Goal: Obtain resource: Download file/media

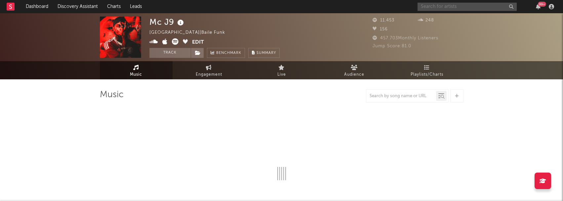
click at [455, 7] on input "text" at bounding box center [467, 7] width 99 height 8
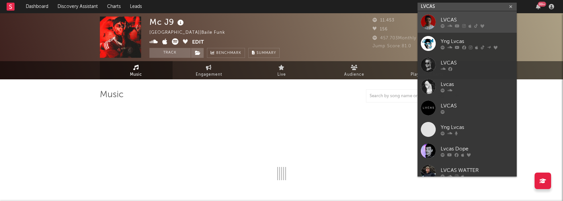
type input "LVCAS"
click at [463, 15] on link "LVCAS" at bounding box center [467, 21] width 99 height 21
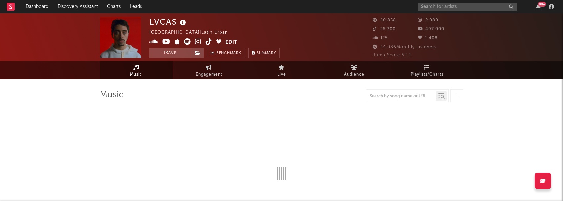
select select "6m"
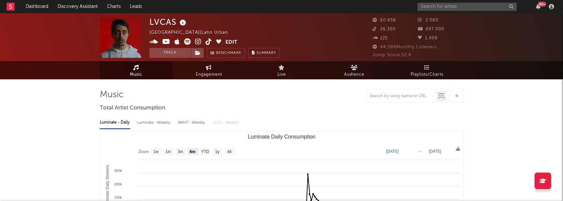
click at [522, 46] on div "LVCAS [GEOGRAPHIC_DATA] | Latin Urban Edit Track Benchmark Summary 60.858 2.080…" at bounding box center [281, 37] width 563 height 48
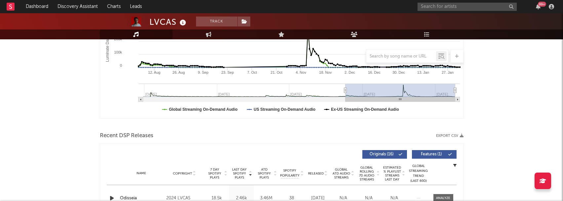
scroll to position [198, 0]
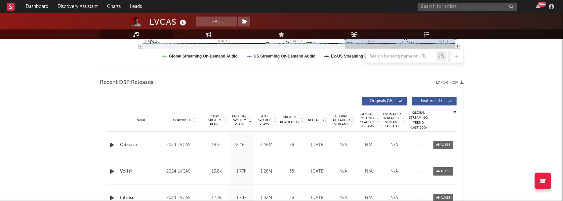
click at [451, 82] on button "Export CSV" at bounding box center [449, 83] width 27 height 4
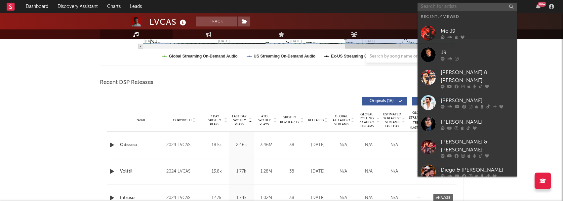
click at [455, 11] on input "text" at bounding box center [467, 7] width 99 height 8
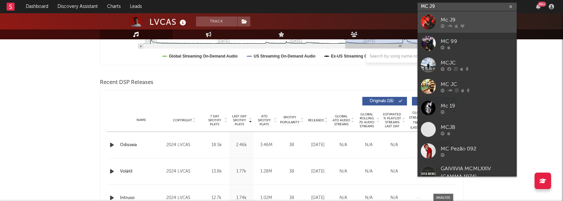
type input "MC J9"
click at [476, 21] on div "Mc J9" at bounding box center [477, 20] width 73 height 8
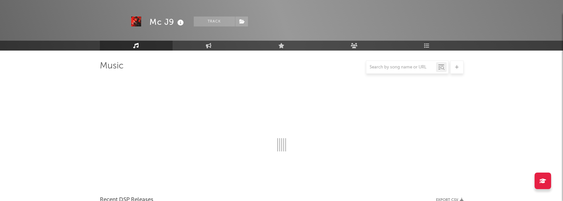
scroll to position [198, 0]
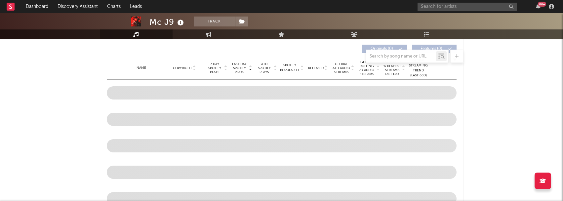
select select "6m"
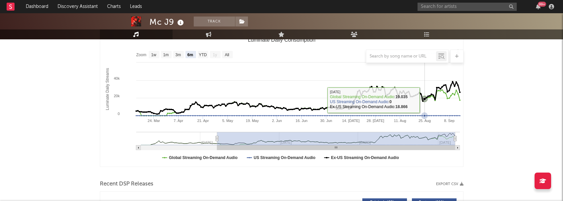
scroll to position [132, 0]
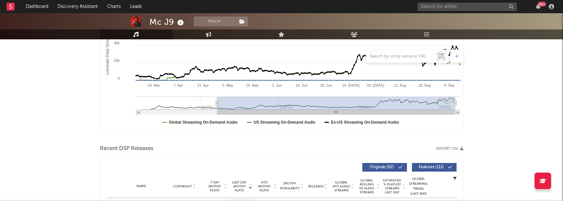
click at [450, 148] on button "Export CSV" at bounding box center [449, 149] width 27 height 4
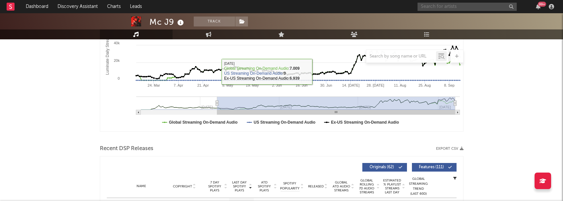
click at [466, 10] on input "text" at bounding box center [467, 7] width 99 height 8
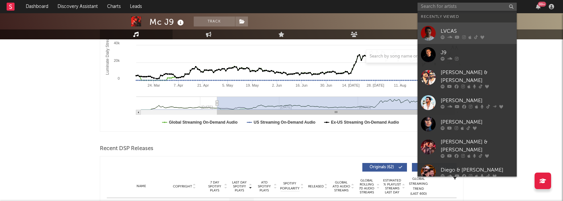
click at [464, 30] on div "LVCAS" at bounding box center [477, 31] width 73 height 8
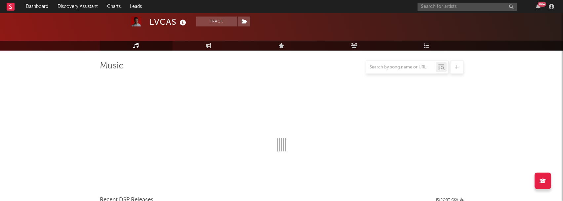
scroll to position [132, 0]
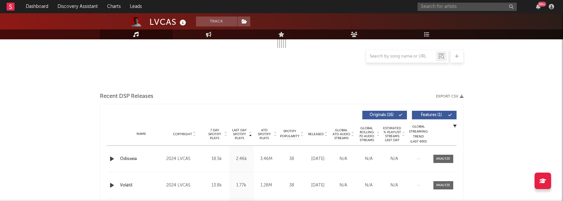
select select "6m"
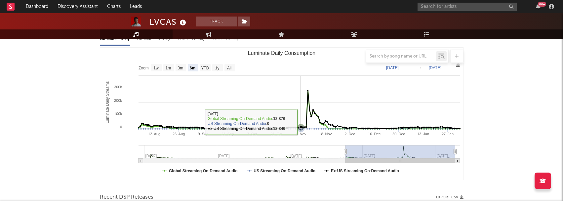
scroll to position [0, 0]
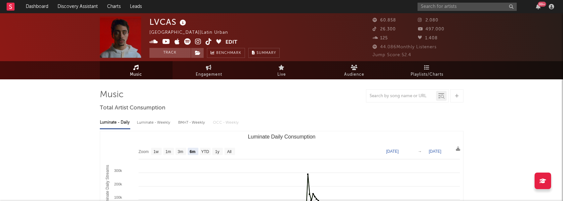
click at [509, 26] on div "LVCAS [GEOGRAPHIC_DATA] | Latin Urban Edit Track Benchmark Summary 60.858 2.080…" at bounding box center [281, 37] width 563 height 48
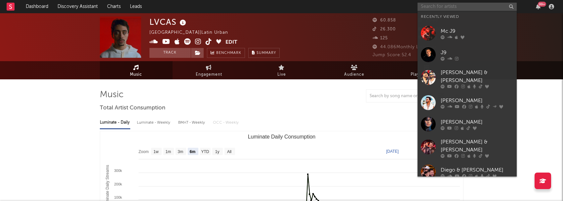
click at [479, 7] on input "text" at bounding box center [467, 7] width 99 height 8
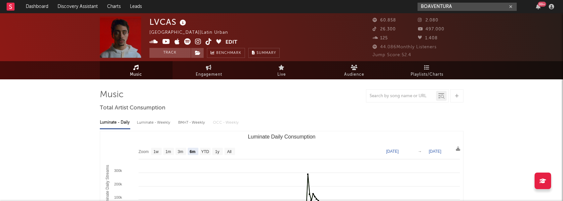
click at [460, 8] on input "BOAVENTURA" at bounding box center [467, 7] width 99 height 8
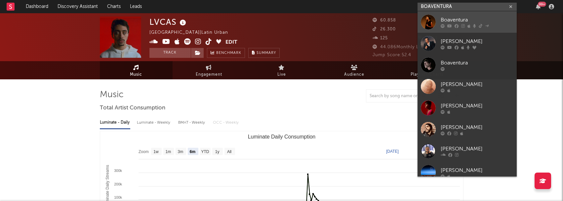
type input "BOAVENTURA"
click at [471, 24] on div at bounding box center [477, 26] width 73 height 4
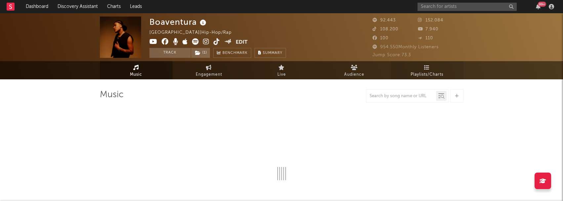
select select "6m"
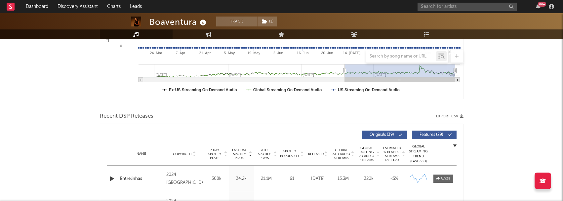
scroll to position [165, 0]
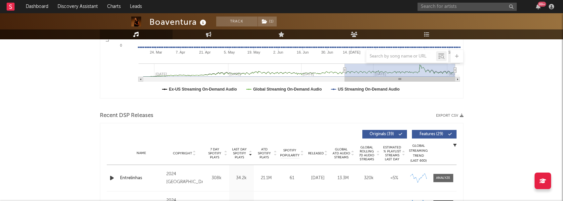
click at [447, 114] on button "Export CSV" at bounding box center [449, 116] width 27 height 4
